Goal: Find specific page/section: Find specific page/section

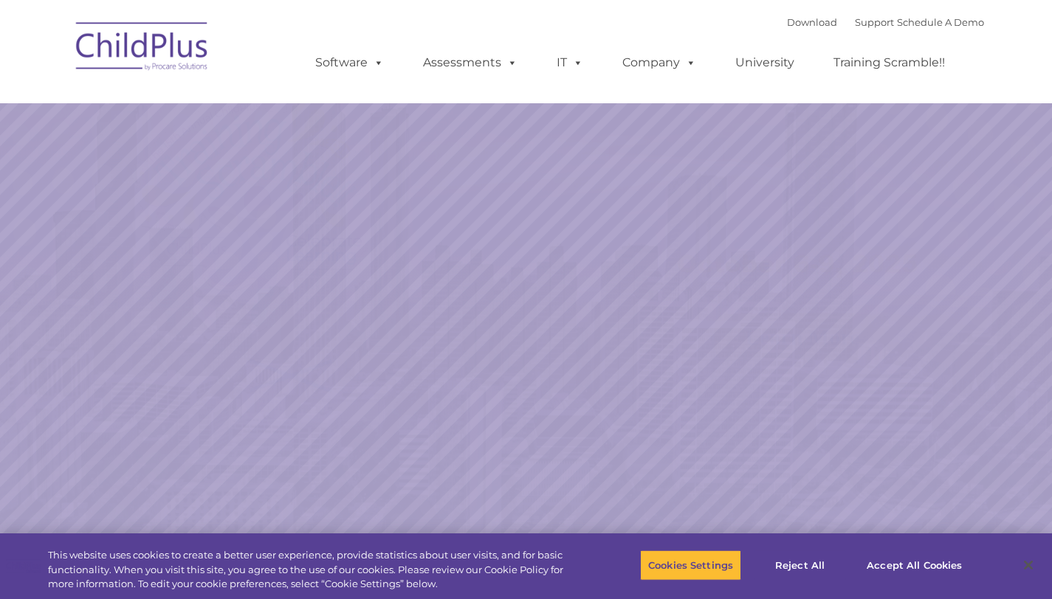
select select "MEDIUM"
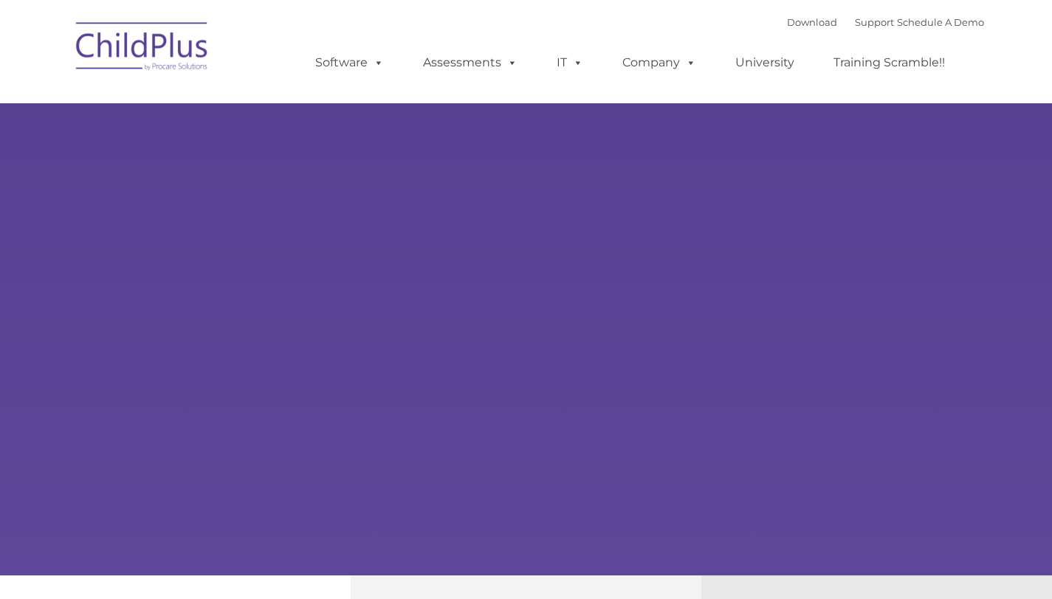
select select "MEDIUM"
